Goal: Task Accomplishment & Management: Complete application form

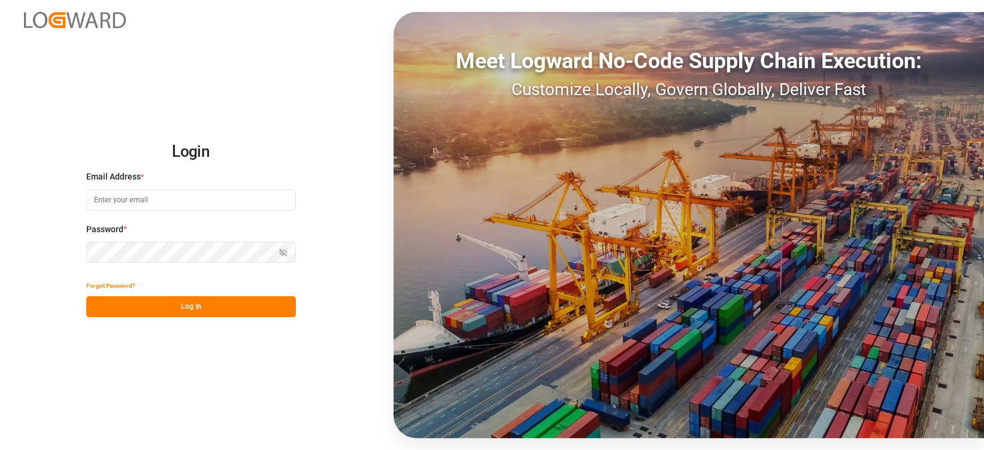
type input "jan.gerold@melitta.de"
click at [280, 313] on button "Log In" at bounding box center [191, 306] width 210 height 21
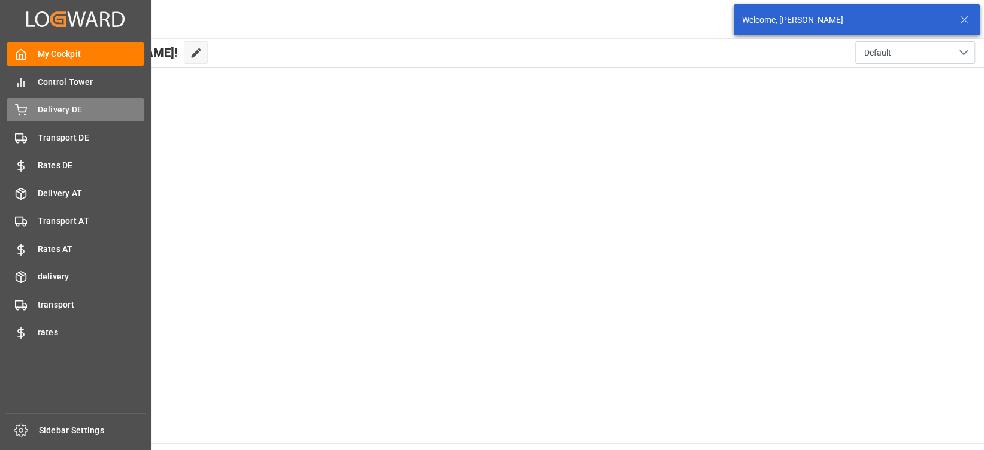
click at [38, 104] on span "Delivery DE" at bounding box center [91, 110] width 107 height 13
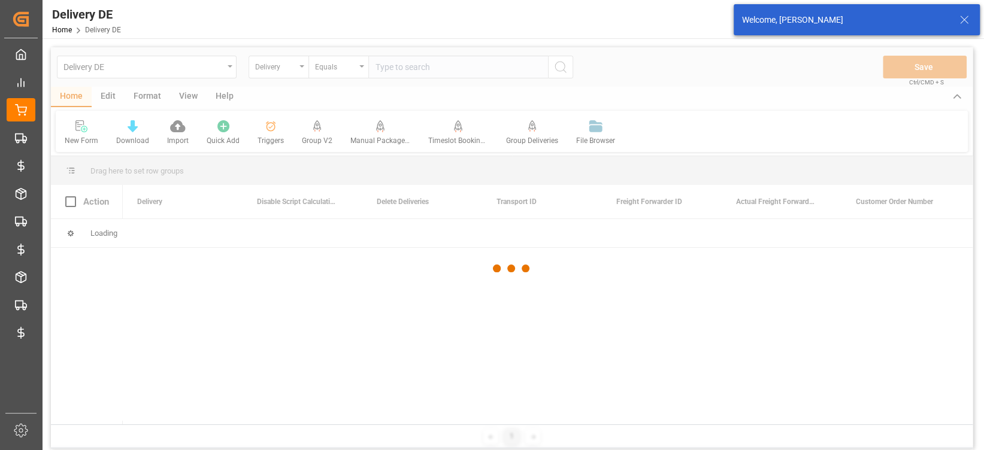
click at [384, 72] on div at bounding box center [512, 268] width 922 height 443
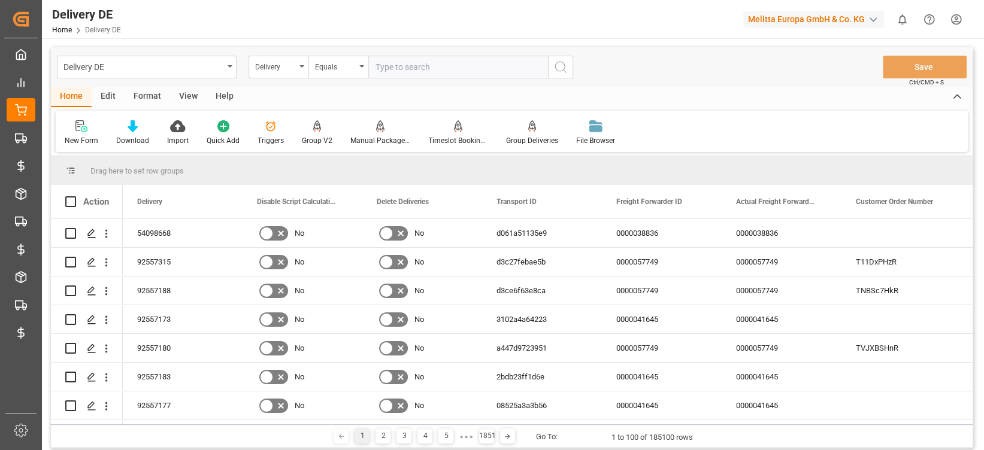
click at [384, 72] on input "text" at bounding box center [458, 67] width 180 height 23
paste input "0092556659"
type input "0092556659"
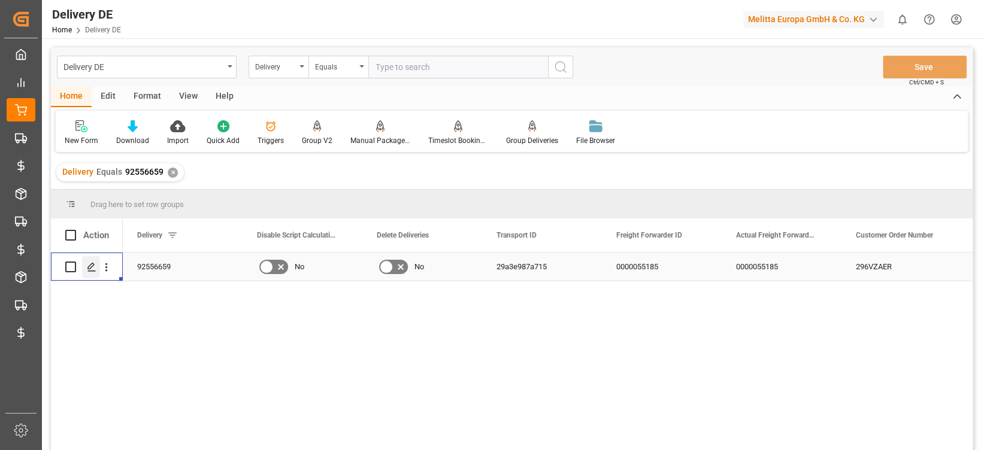
click at [99, 271] on div "Press SPACE to select this row." at bounding box center [91, 267] width 18 height 22
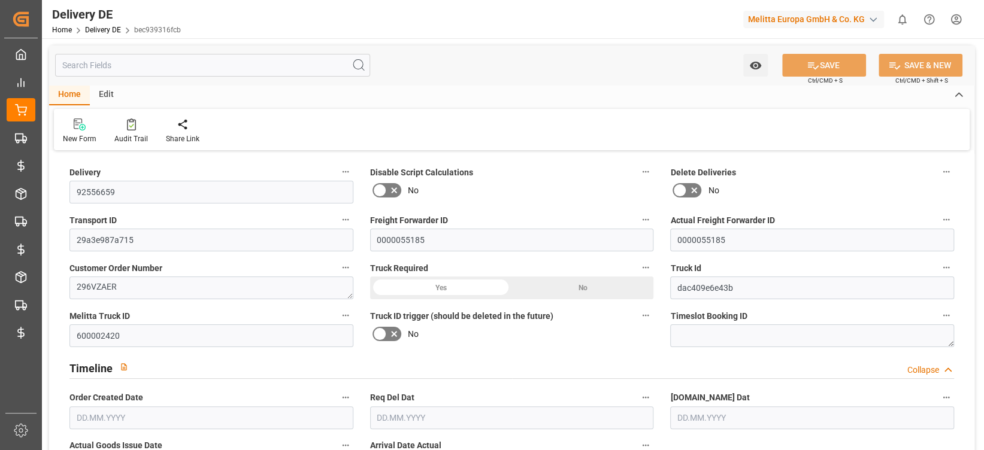
type input "25"
type input "16"
type input "25"
type input "1699.559"
type input "2641.324"
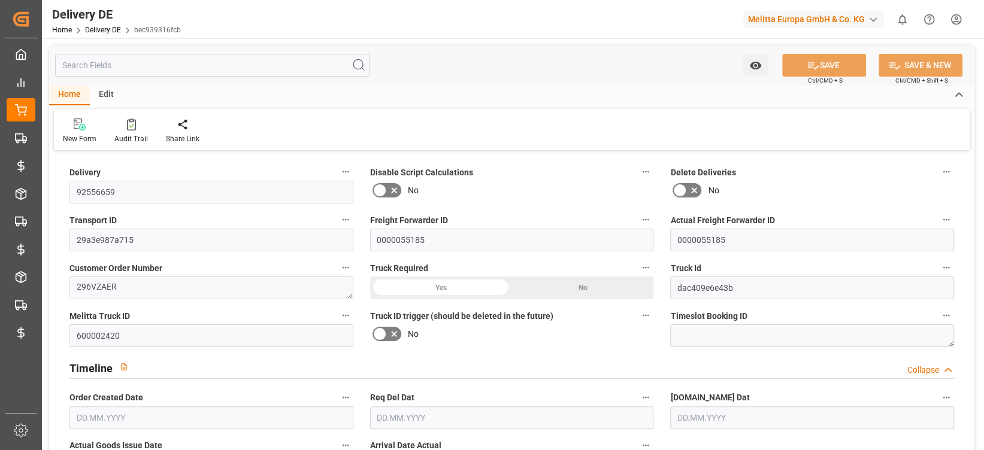
type input "19248.618"
type input "[DATE]"
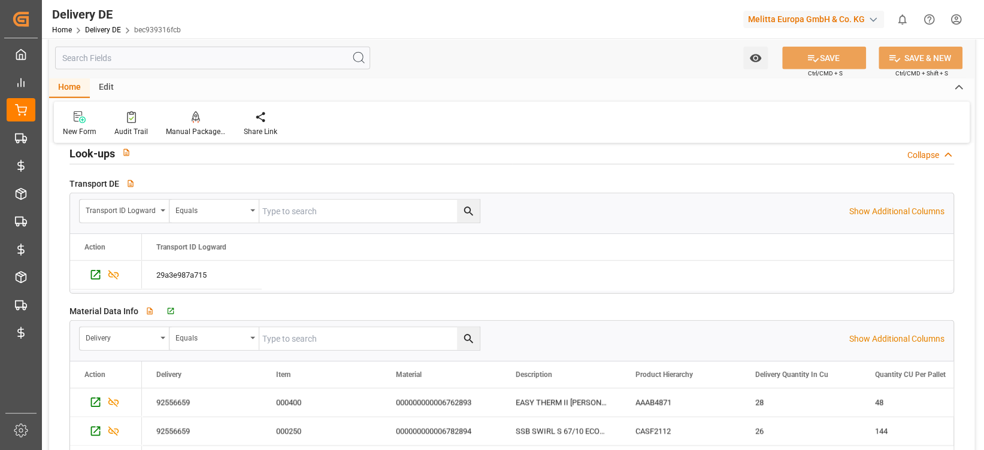
scroll to position [1839, 0]
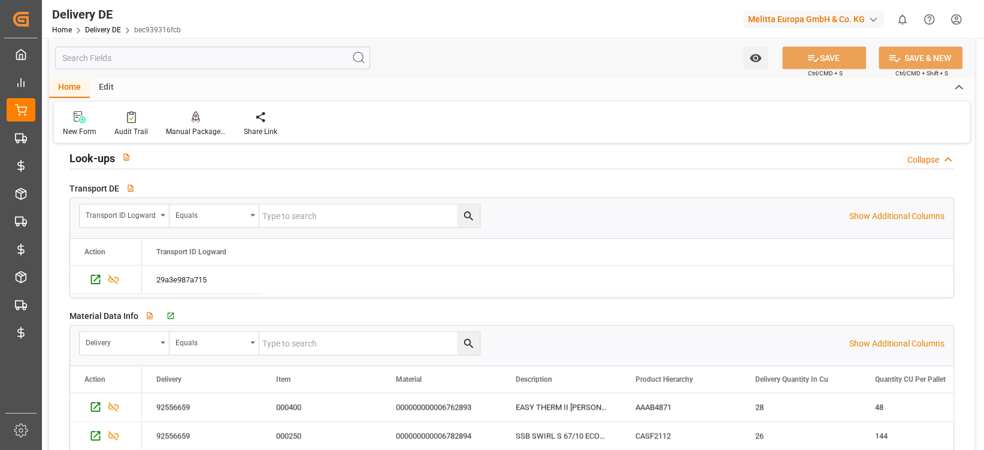
drag, startPoint x: 207, startPoint y: 45, endPoint x: 209, endPoint y: 61, distance: 16.3
click at [209, 61] on div "Watch Option SAVE Ctrl/CMD + S SAVE & NEW Ctrl/CMD + Shift + S" at bounding box center [511, 58] width 925 height 40
click at [209, 61] on input "text" at bounding box center [212, 58] width 315 height 23
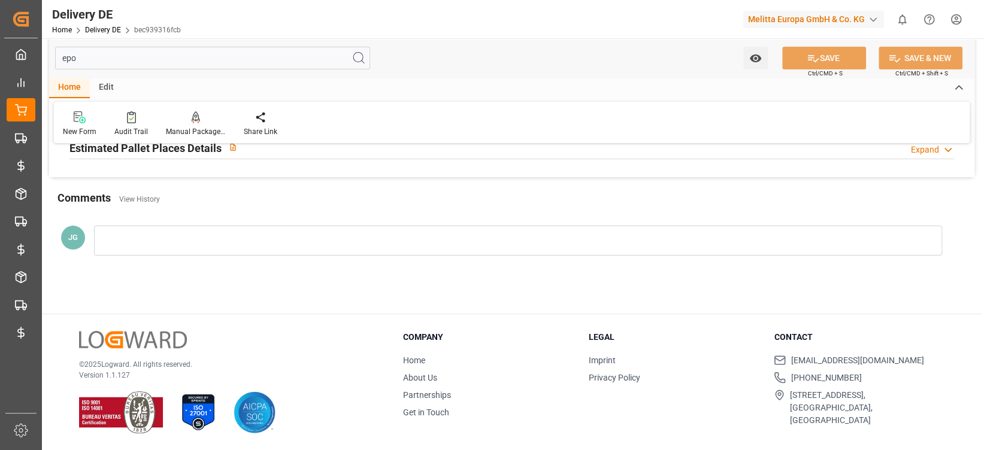
scroll to position [53, 0]
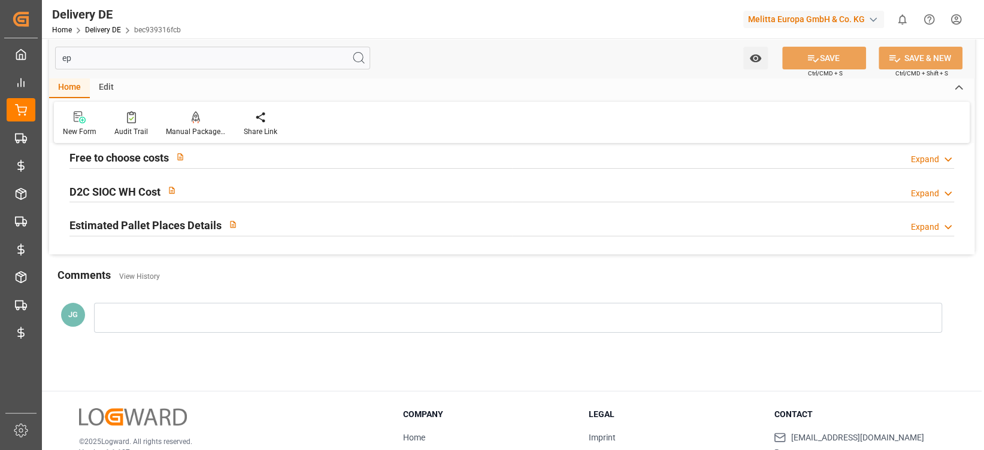
type input "e"
type input "v"
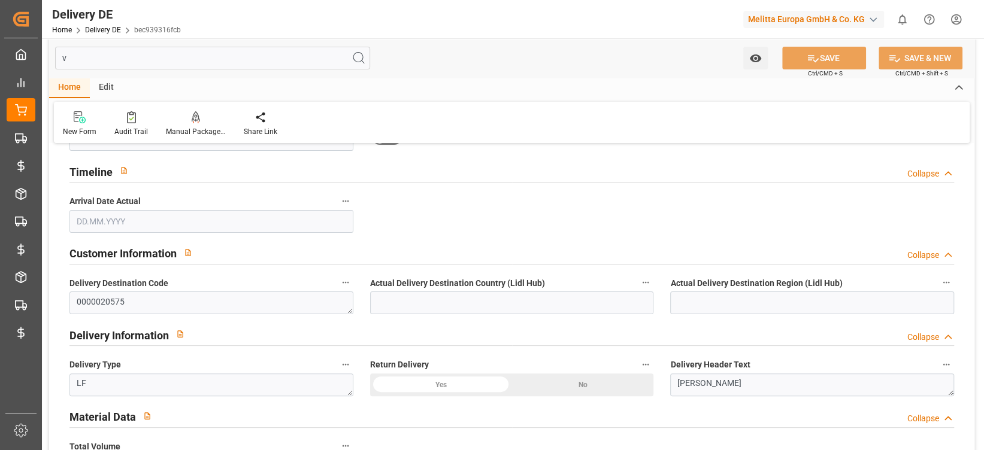
type input "19248.618"
type input "SRPA"
type input "80.982"
type input "0"
type input "679"
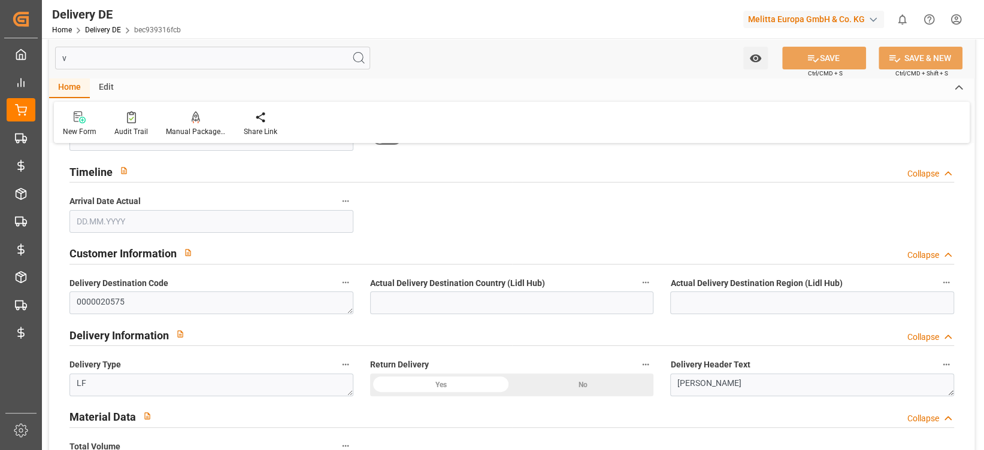
type input "0"
type input "16194.534"
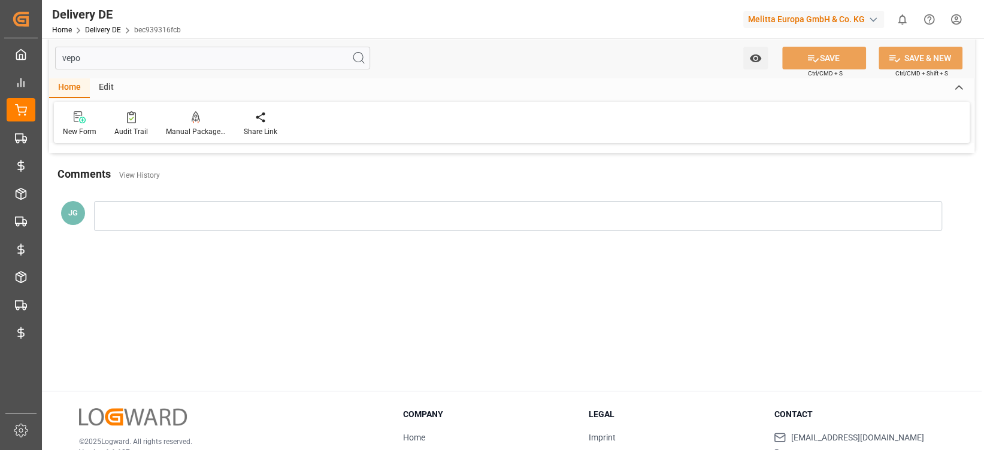
scroll to position [0, 0]
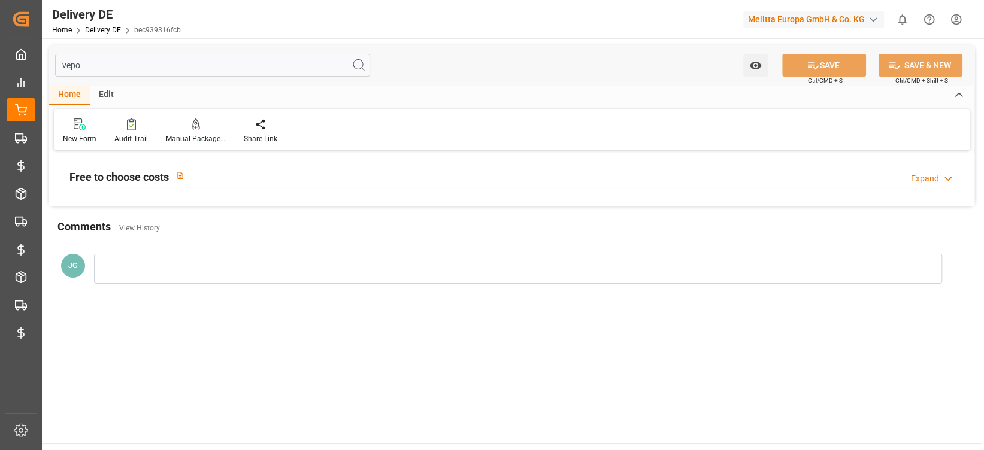
type input "vepo"
click at [284, 183] on div "Free to choose costs Expand" at bounding box center [511, 175] width 885 height 23
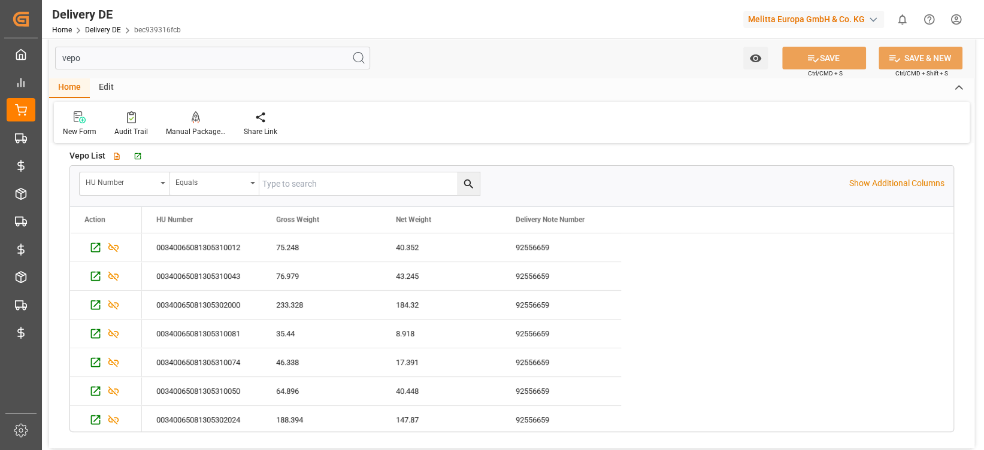
scroll to position [53, 0]
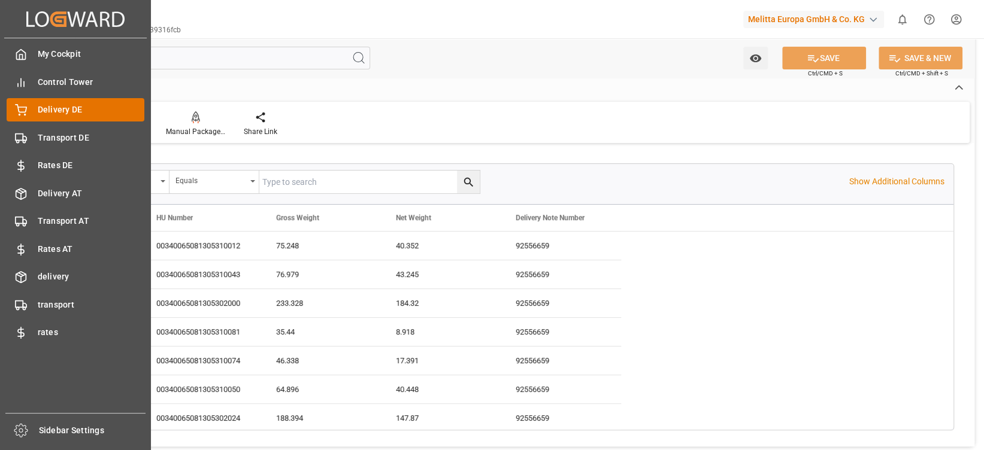
click at [16, 113] on icon at bounding box center [21, 110] width 12 height 12
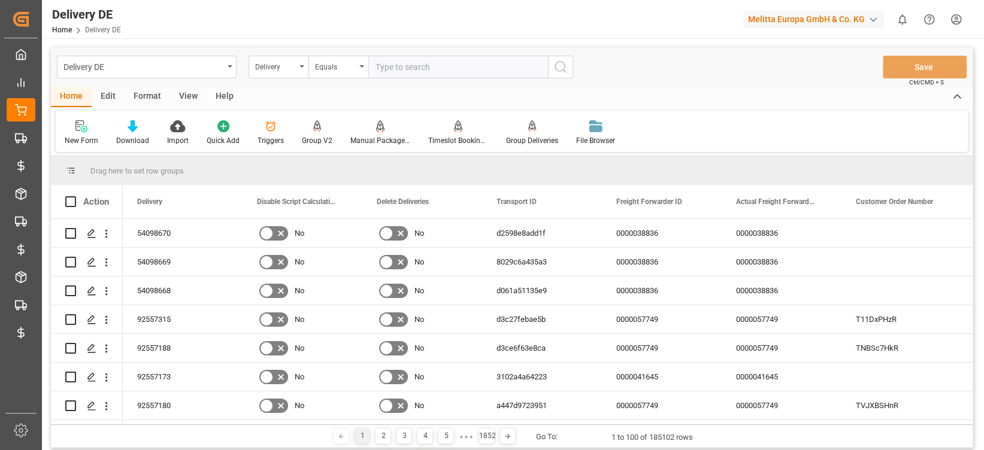
click at [441, 77] on input "text" at bounding box center [458, 67] width 180 height 23
paste input "92556659"
type input "92556659"
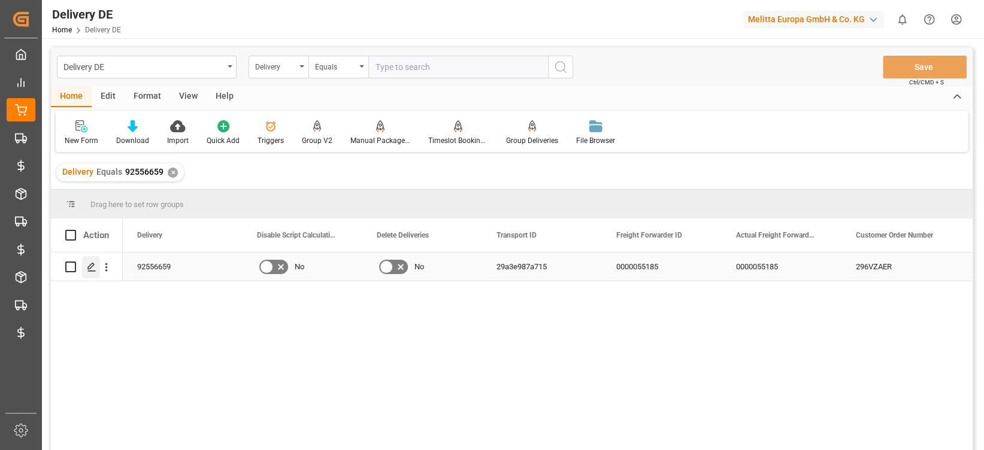
click at [85, 269] on div "Press SPACE to select this row." at bounding box center [91, 267] width 18 height 22
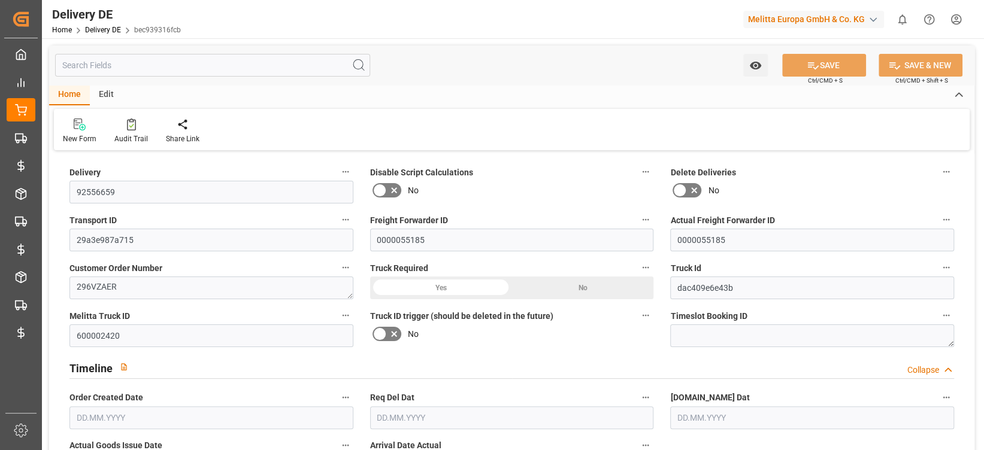
type input "25"
type input "16"
type input "25"
type input "1699.559"
type input "2641.324"
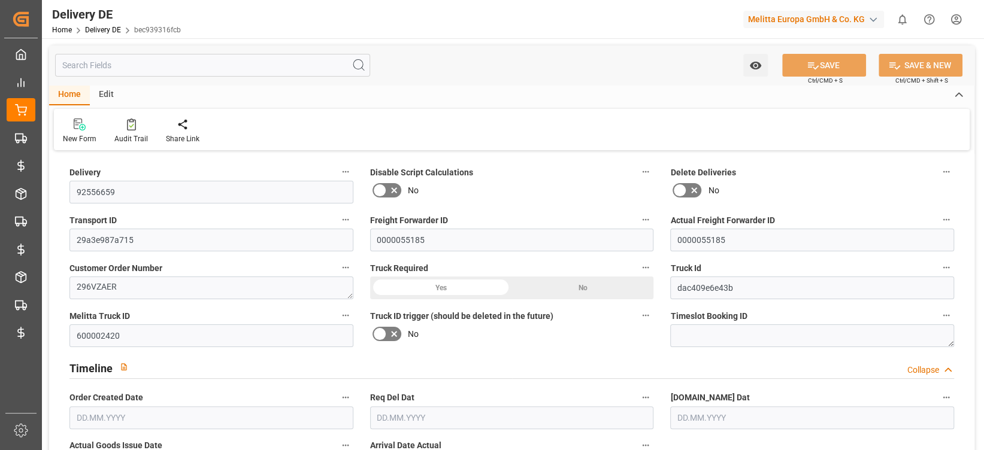
type input "19248.618"
click at [277, 72] on input "text" at bounding box center [212, 65] width 315 height 23
type input "[DATE]"
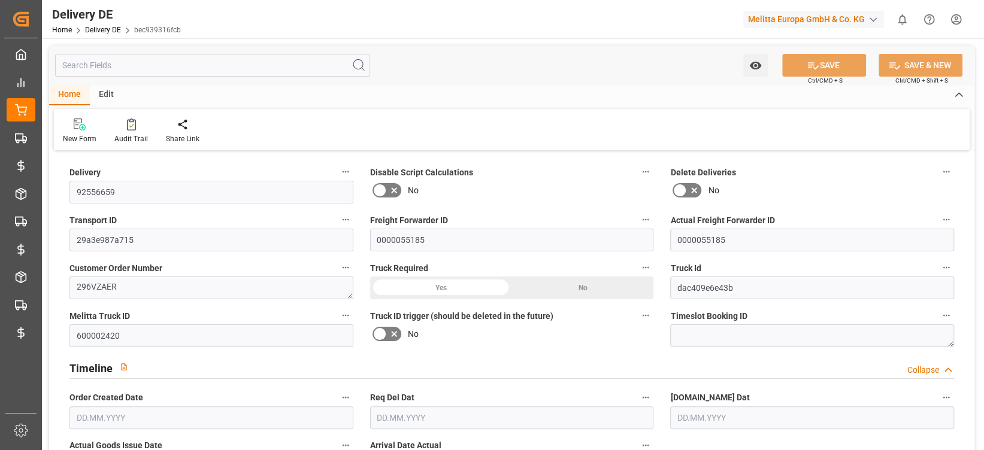
type input "[DATE]"
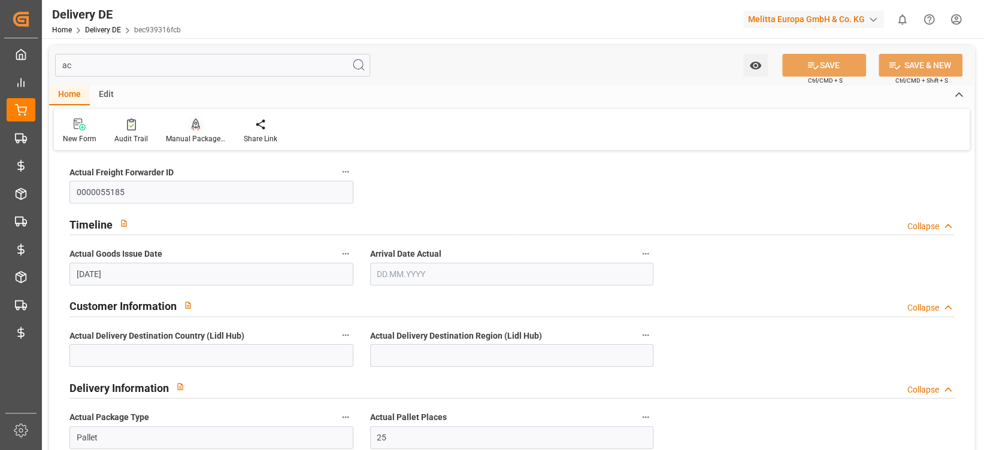
type input "a"
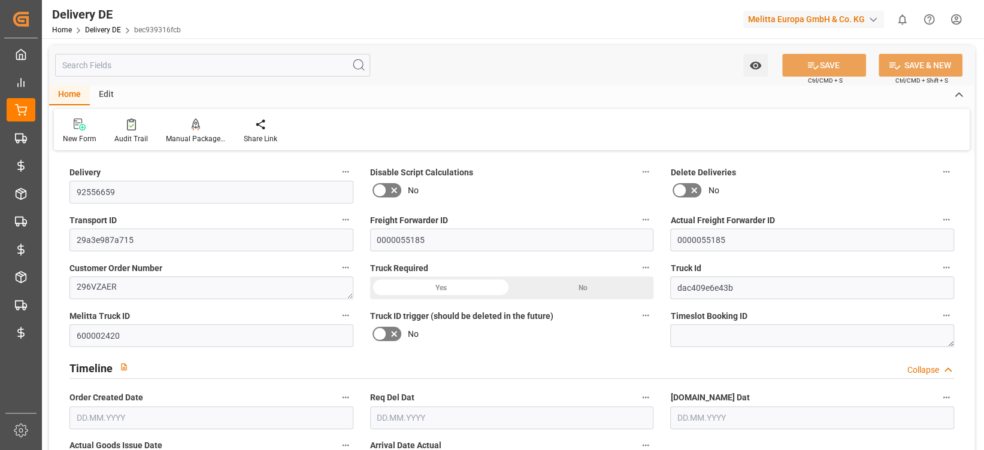
type input "92556659"
type input "29a3e987a715"
type input "0000055185"
type textarea "296VZAER"
type input "dac409e6e43b"
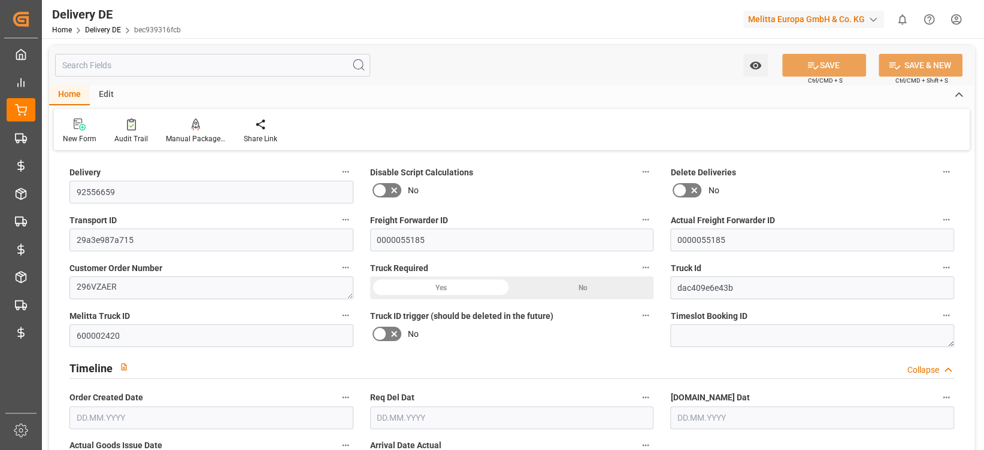
type input "600002420"
type textarea "Amazon"
type textarea "0000020575"
type textarea "Amazon"
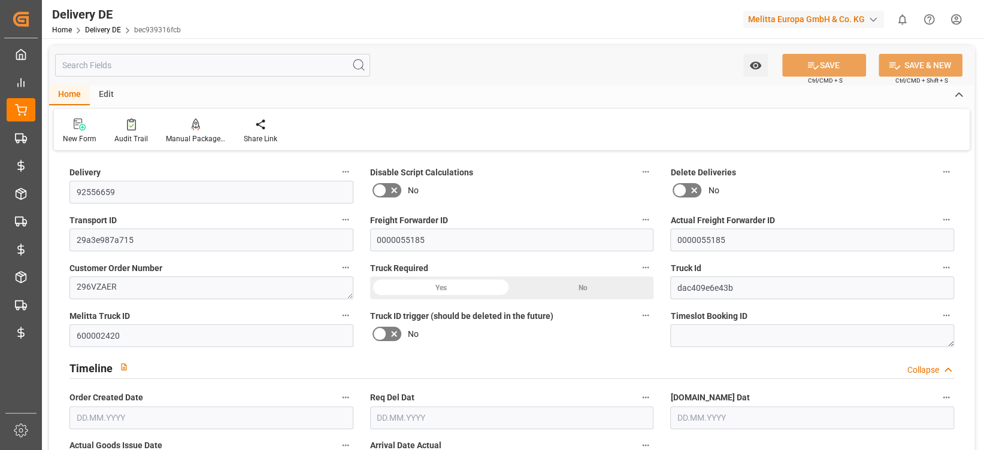
type textarea "[STREET_ADDRESS]"
type textarea "32423"
type textarea "DE"
type textarea "Minden"
type textarea "32"
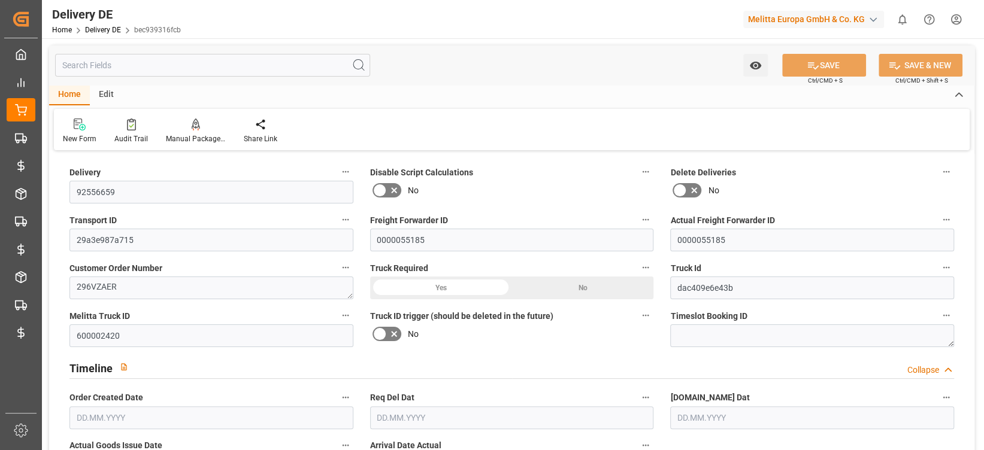
type textarea "0011"
type textarea "1"
type textarea "LF"
type textarea "DE_01"
type input "DE_01"
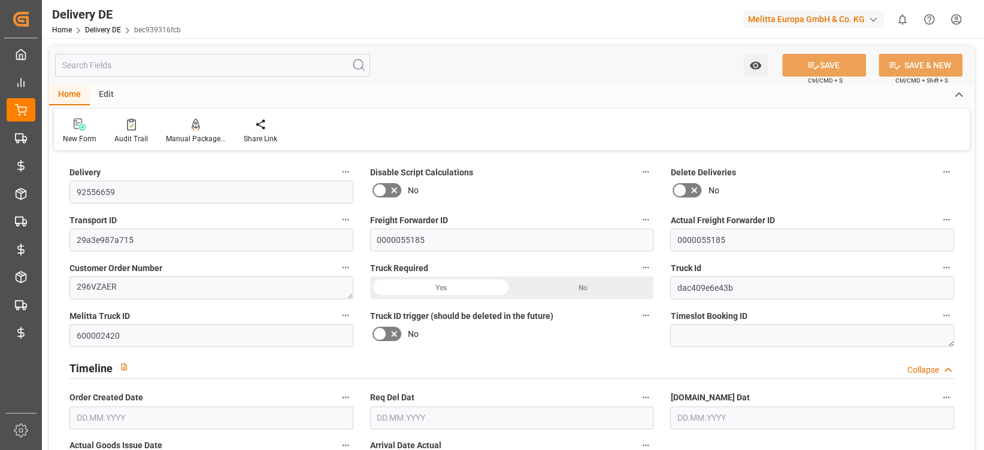
type textarea "[PERSON_NAME]"
type input "DAP"
type input "00"
type textarea "Gestapelte Palette mit Folierung verbinden"
type textarea "Sortenreine Paletten"
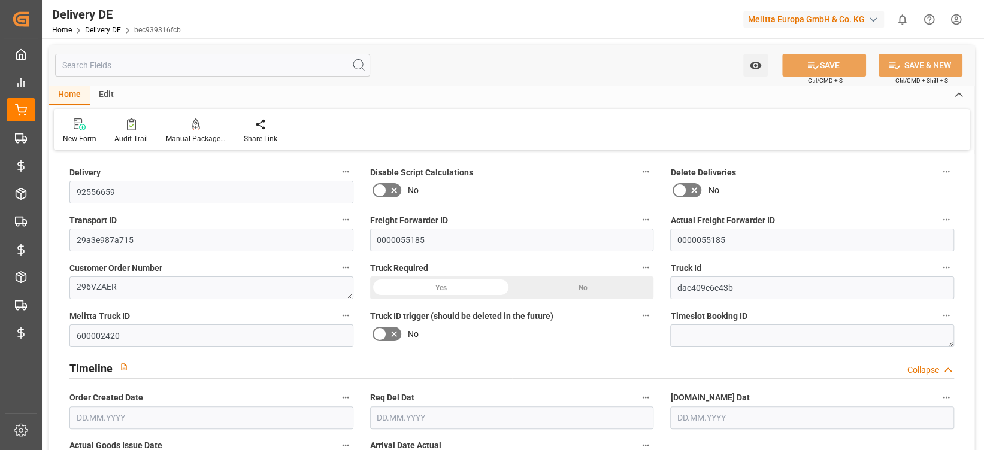
type textarea "VP=EUB,Kommi=EUC"
type textarea "Keine Querverladung"
type input "16"
type input "1699.559"
type input "2641.324"
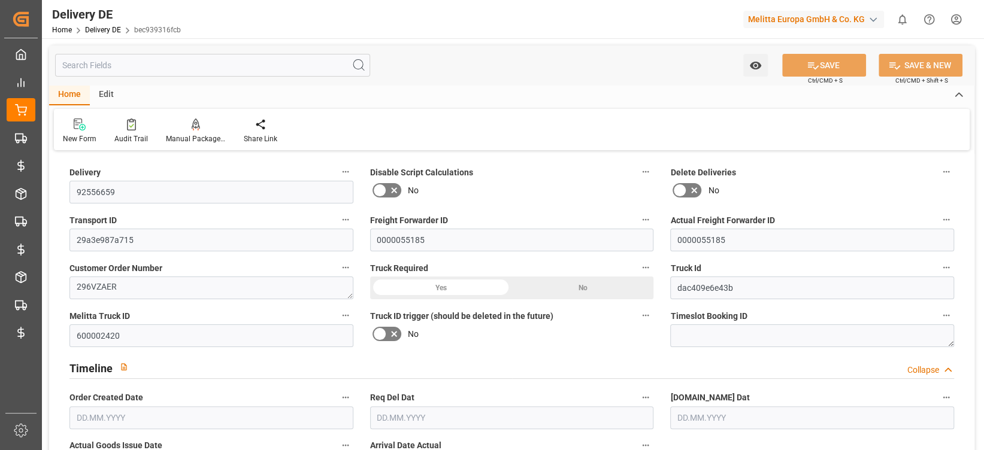
type input "19248.618"
type input "GPVF"
type input "SRPA"
type input "EPQC"
type input "VLQU"
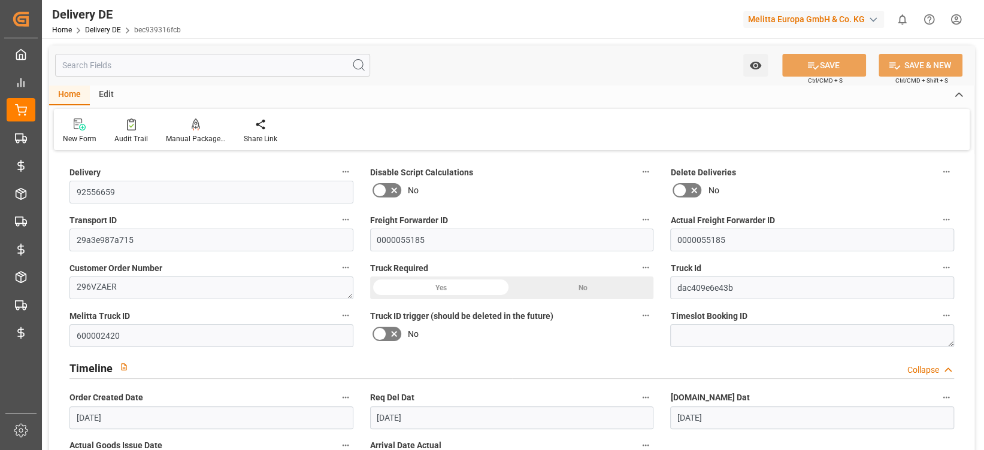
type input "[DATE]"
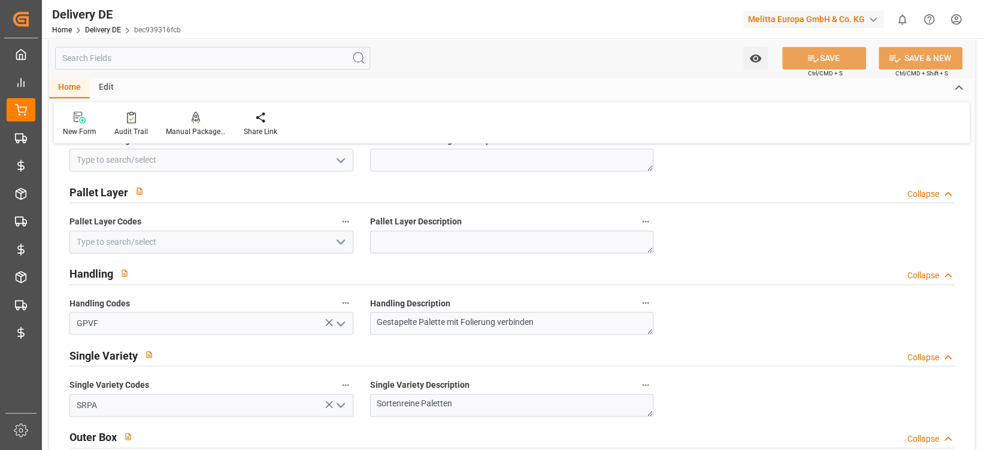
scroll to position [1058, 0]
